Goal: Task Accomplishment & Management: Manage account settings

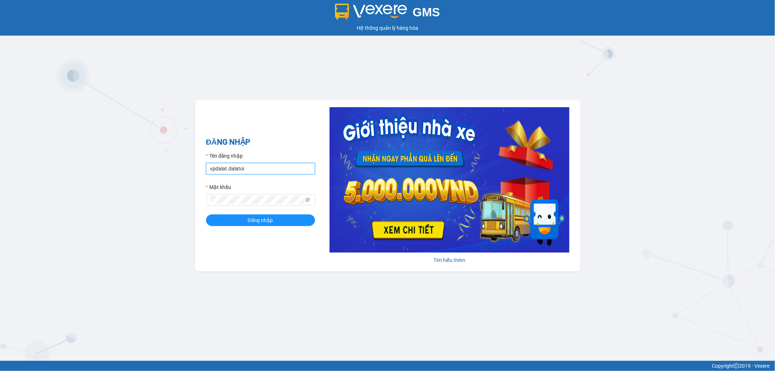
click at [271, 171] on input "vpdalat.dalatoi" at bounding box center [260, 169] width 109 height 12
type input "nhi.dalatoi"
click at [272, 210] on form "Tên đăng nhập nhi.dalatoi Mật khẩu Đăng nhập" at bounding box center [260, 189] width 109 height 74
click at [269, 219] on span "Đăng nhập" at bounding box center [260, 220] width 25 height 8
